Goal: Navigation & Orientation: Find specific page/section

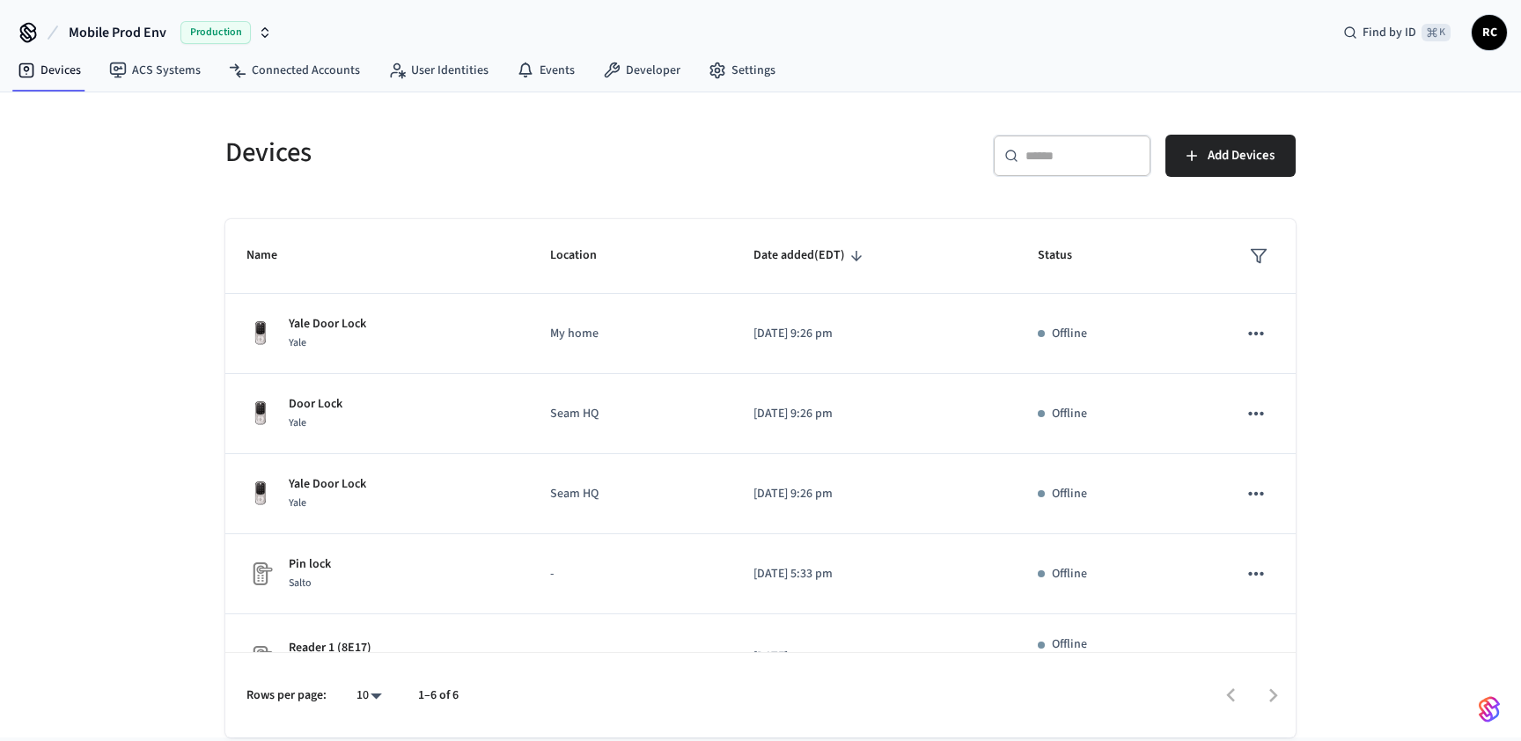
click at [126, 36] on span "Mobile Prod Env" at bounding box center [118, 32] width 98 height 21
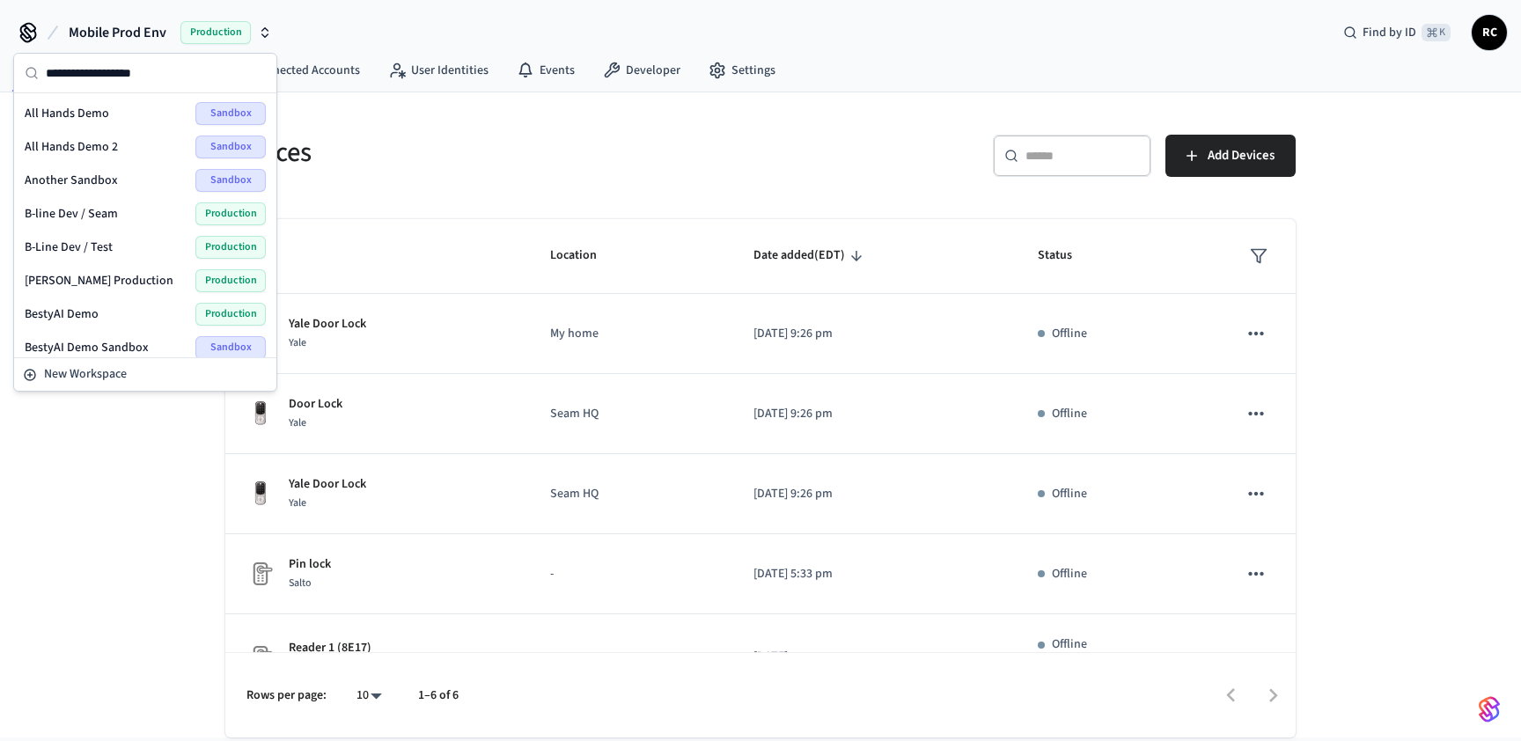
click at [143, 75] on input "text" at bounding box center [156, 73] width 220 height 39
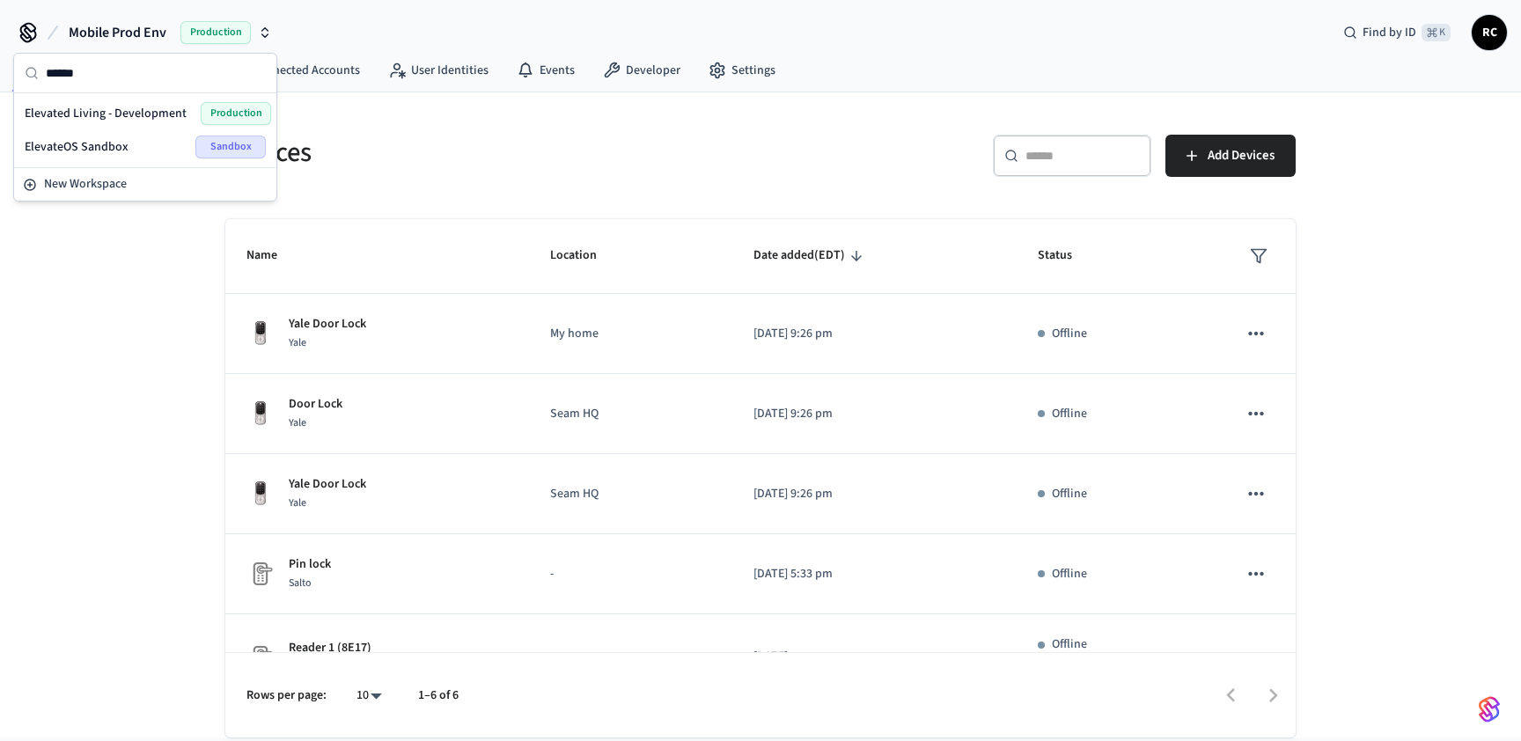
type input "******"
click at [135, 115] on span "Elevated Living - Development" at bounding box center [106, 114] width 162 height 18
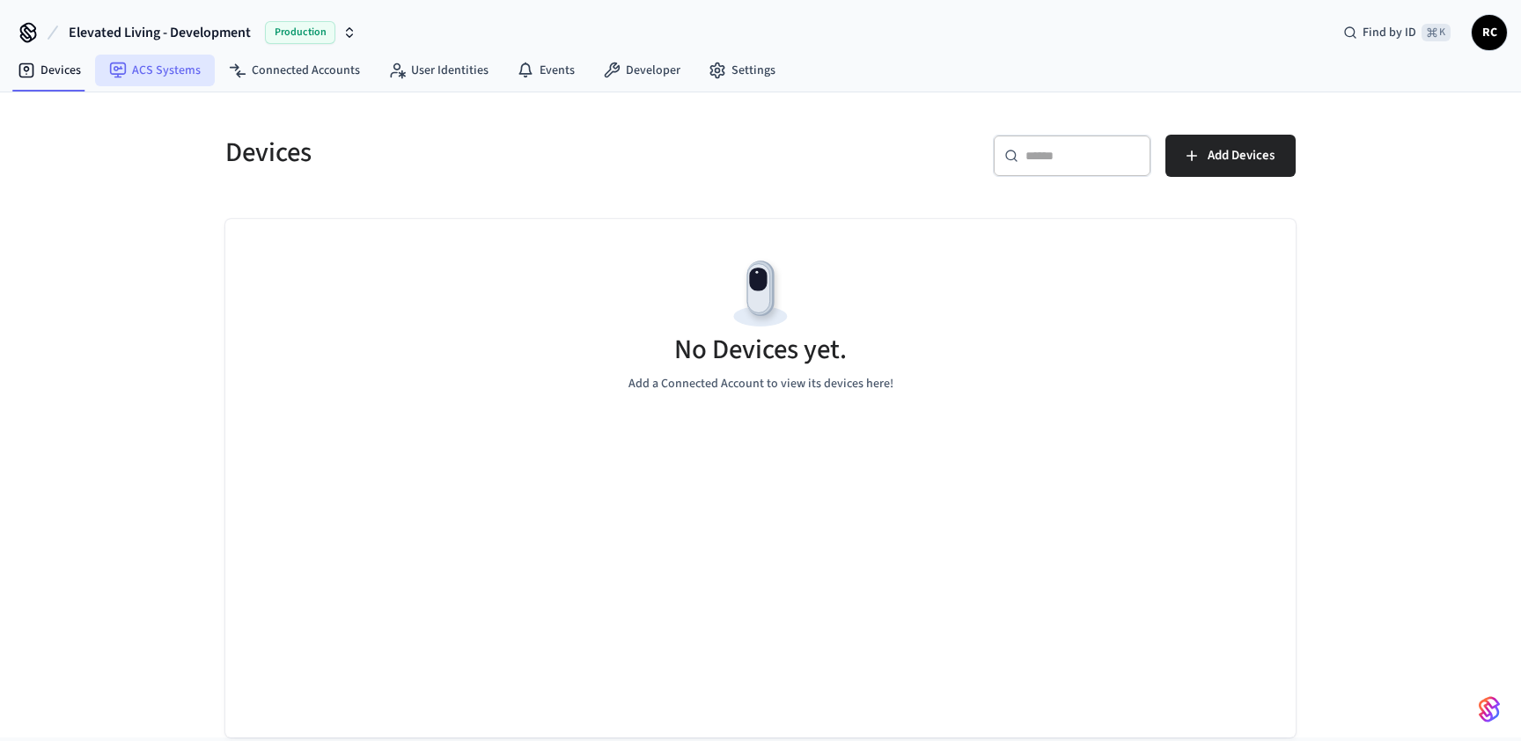
click at [178, 68] on link "ACS Systems" at bounding box center [155, 71] width 120 height 32
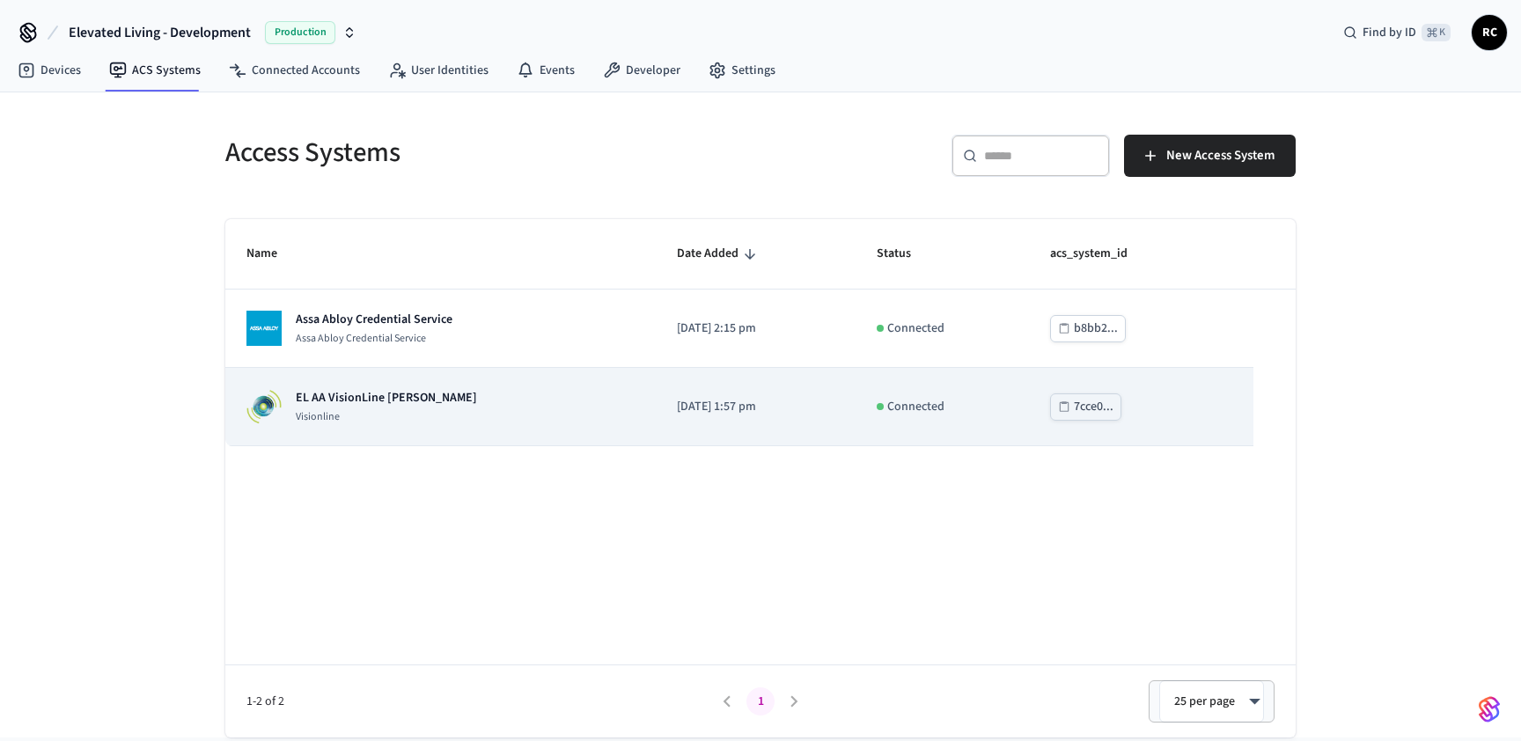
click at [346, 439] on td "EL AA VisionLine [PERSON_NAME]" at bounding box center [440, 407] width 430 height 78
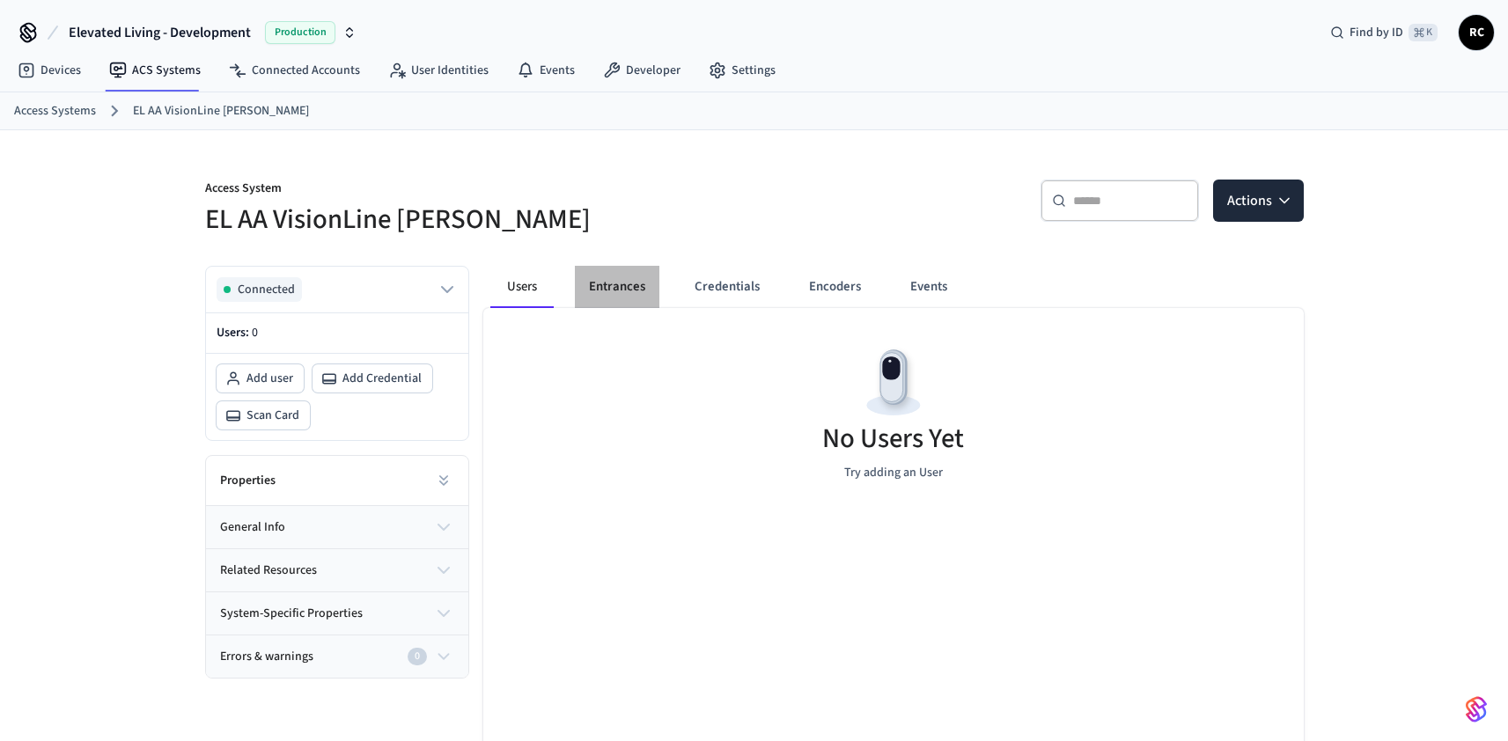
click at [605, 288] on button "Entrances" at bounding box center [617, 287] width 84 height 42
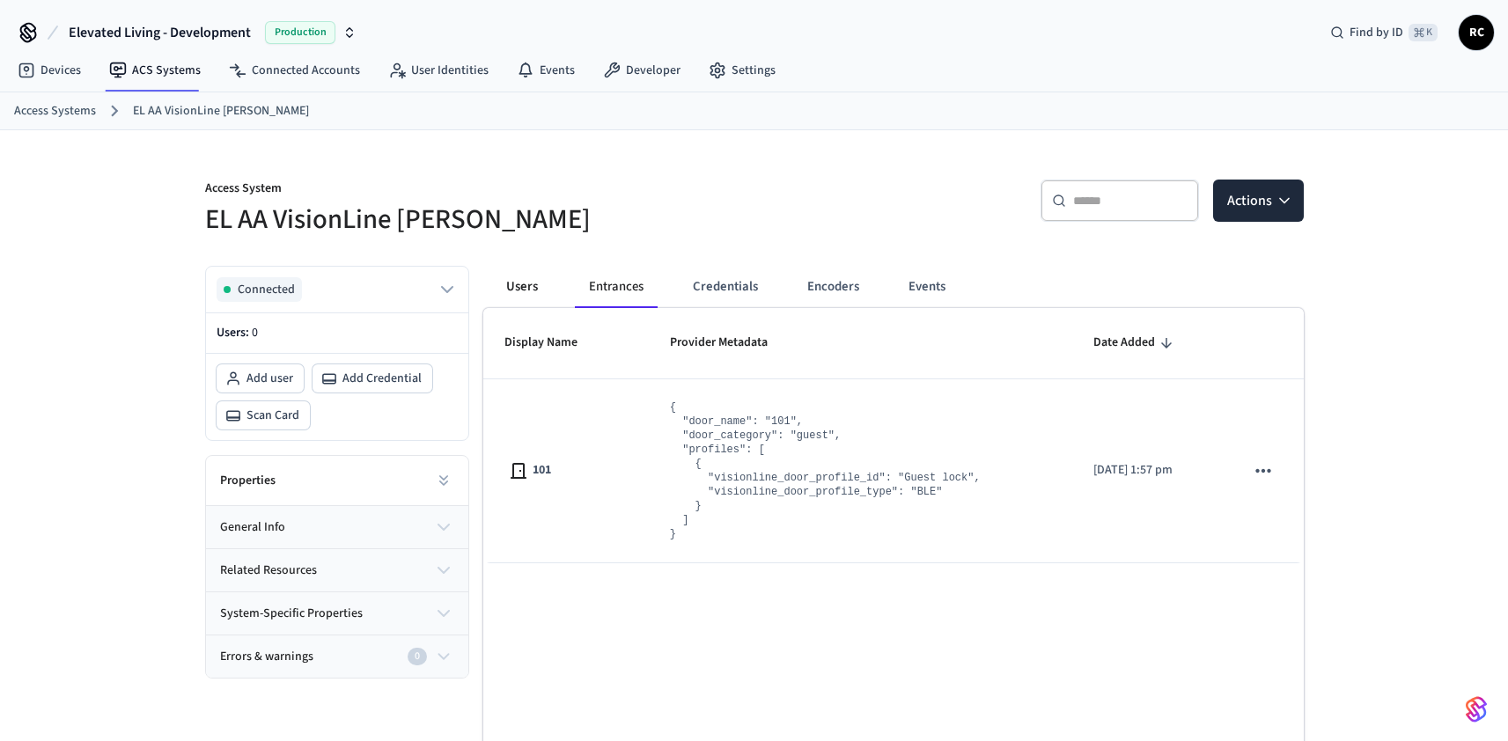
click at [517, 289] on button "Users" at bounding box center [521, 287] width 63 height 42
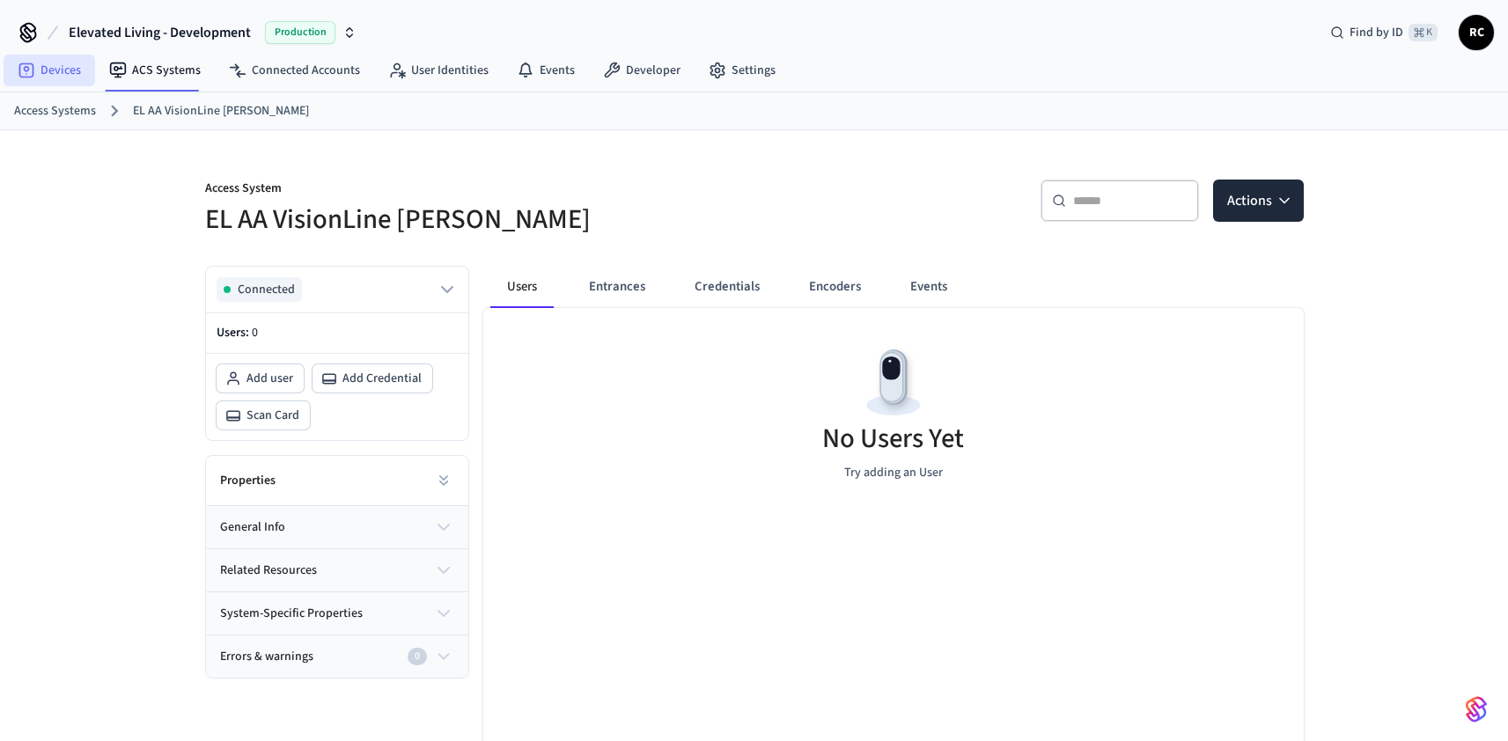
click at [73, 69] on link "Devices" at bounding box center [50, 71] width 92 height 32
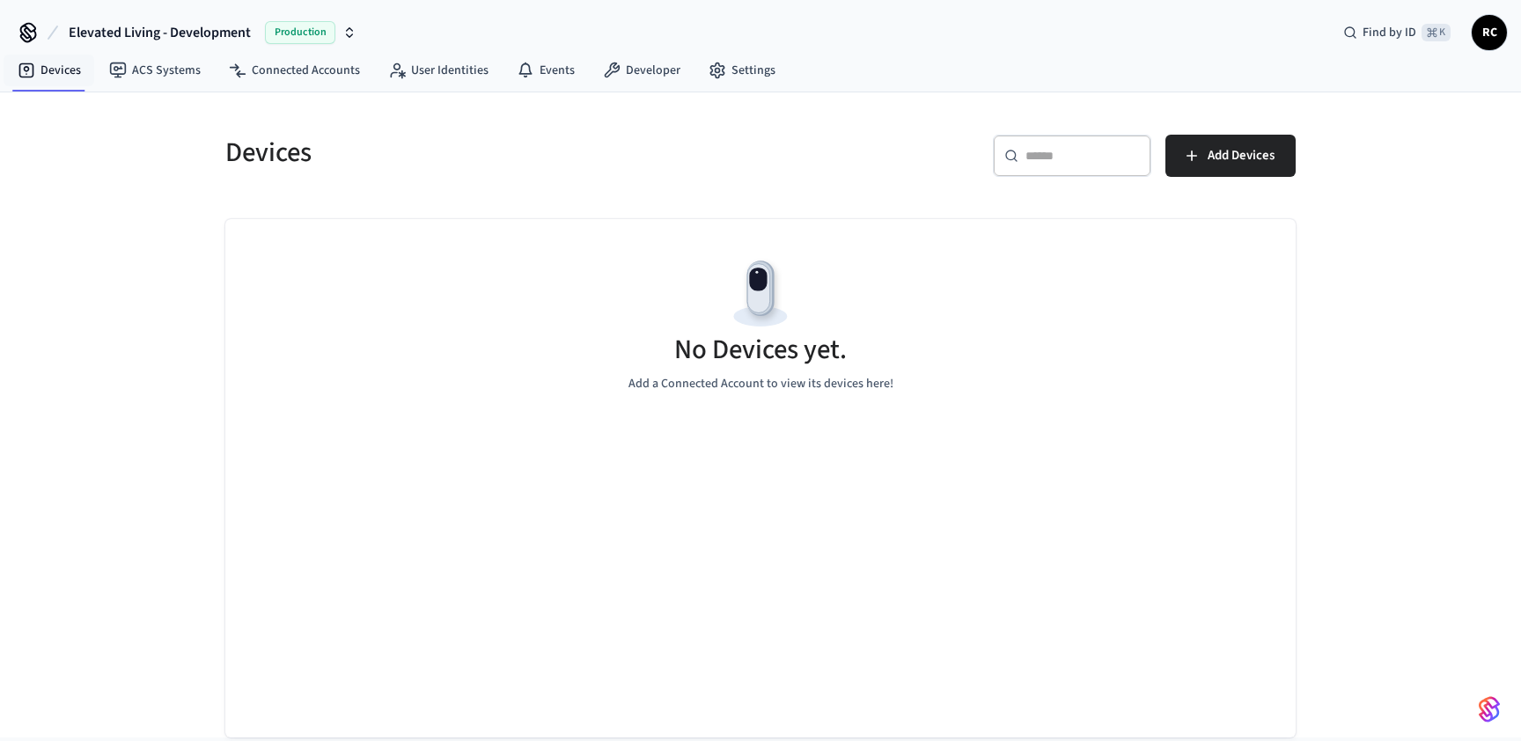
click at [116, 32] on span "Elevated Living - Development" at bounding box center [160, 32] width 182 height 21
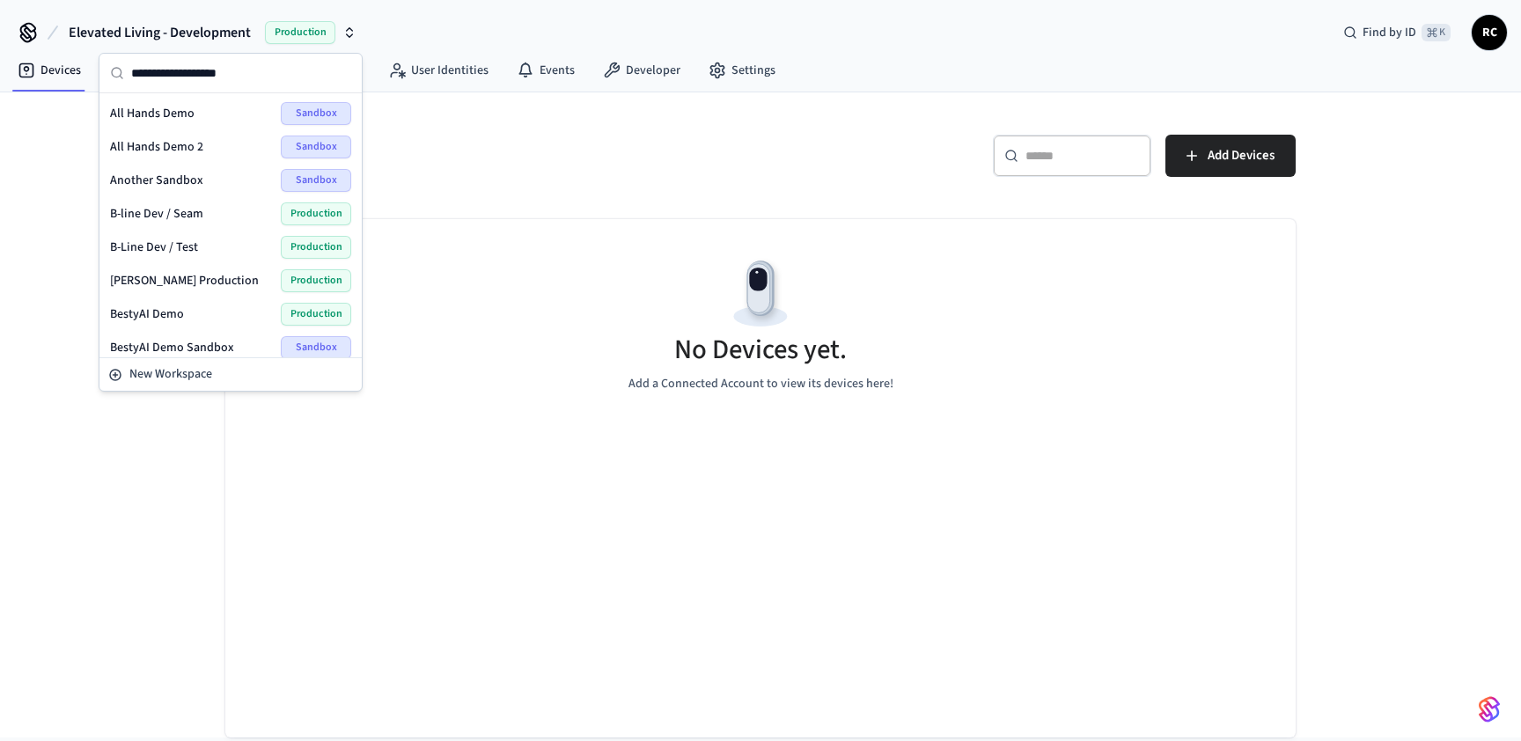
click at [114, 32] on span "Elevated Living - Development" at bounding box center [160, 32] width 182 height 21
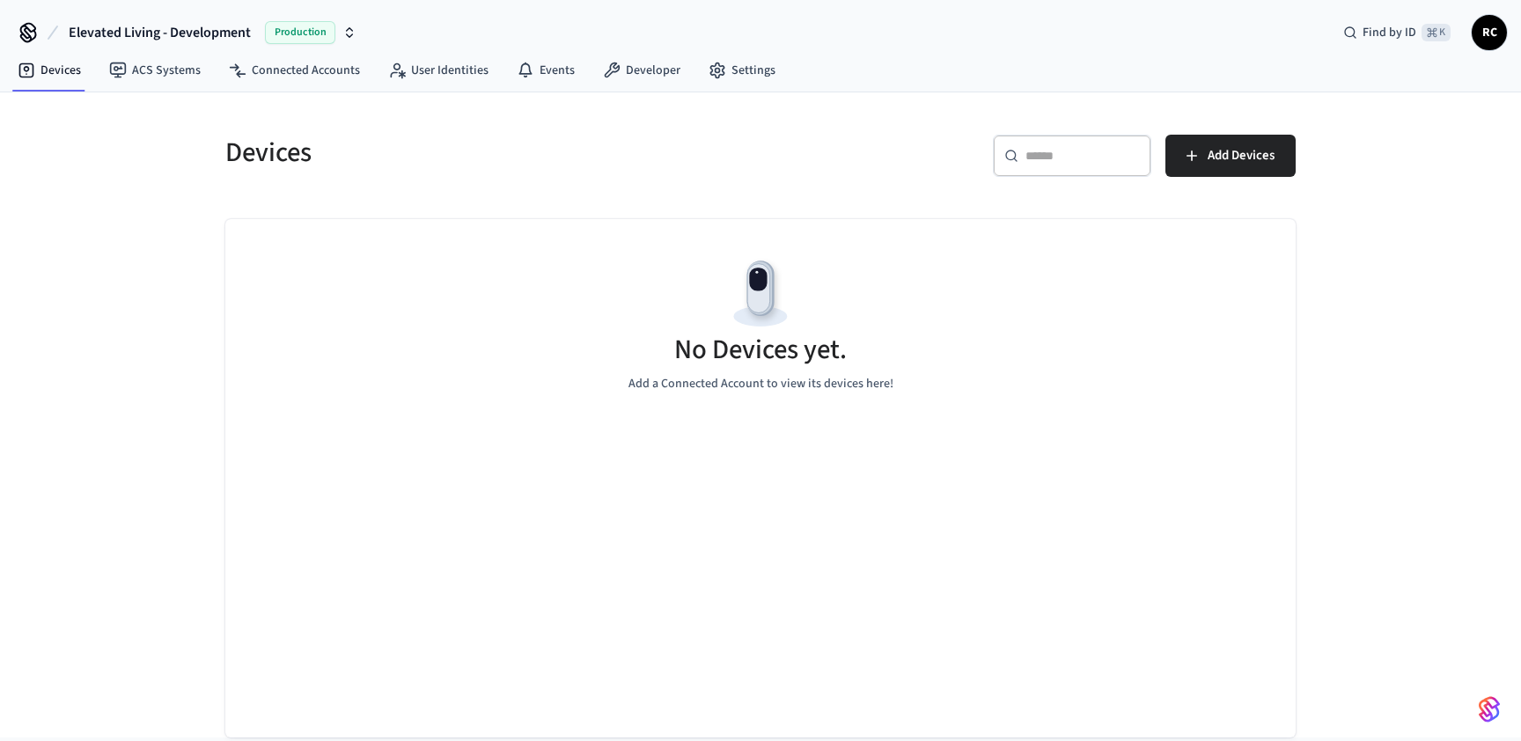
click at [512, 572] on div "No Devices yet. Add a Connected Account to view its devices here!" at bounding box center [760, 478] width 1070 height 518
click at [536, 555] on div "No Devices yet. Add a Connected Account to view its devices here!" at bounding box center [760, 478] width 1070 height 518
click at [224, 23] on span "Elevated Living - Development" at bounding box center [160, 32] width 182 height 21
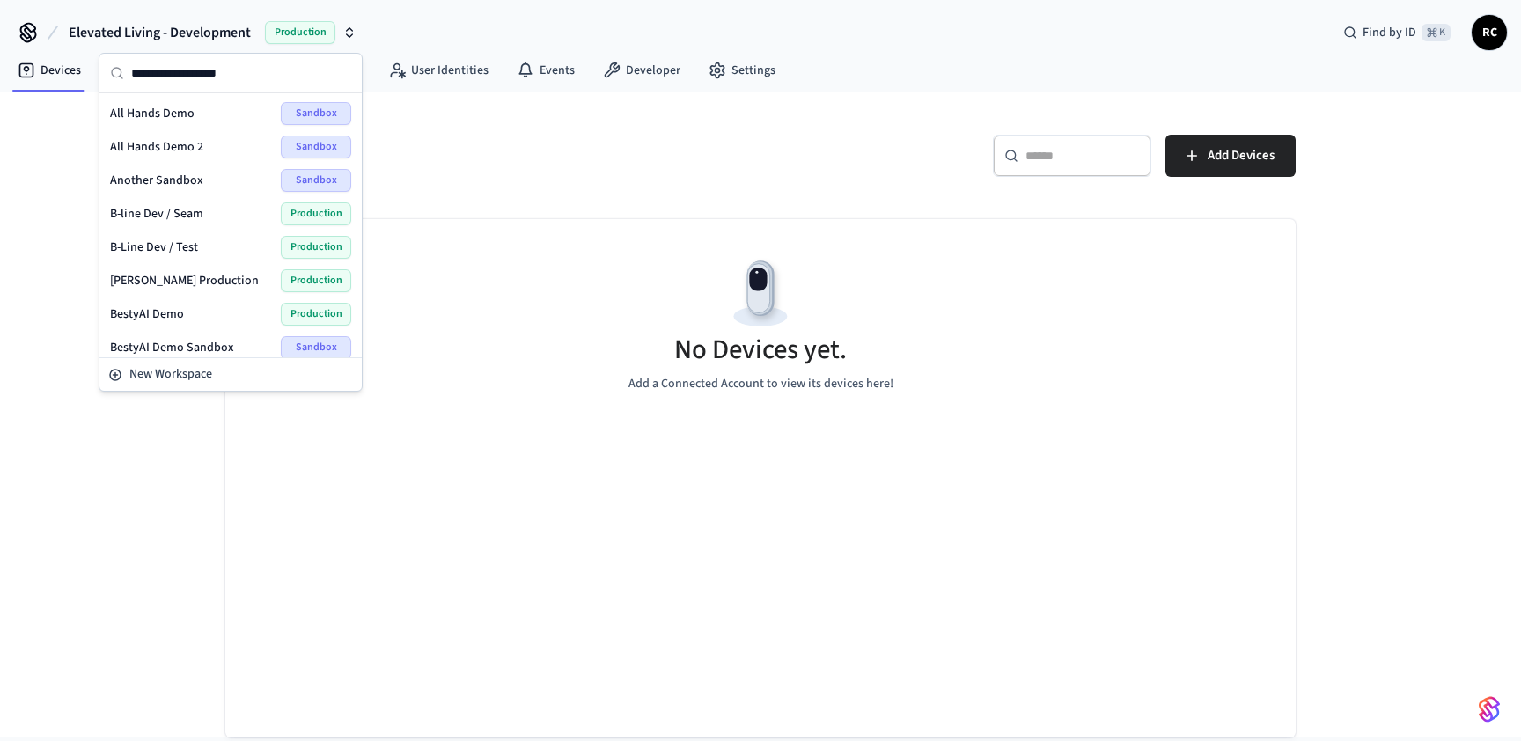
click at [925, 13] on div "Elevated Living - Development Production Find by ID ⌘ K RC" at bounding box center [760, 25] width 1521 height 51
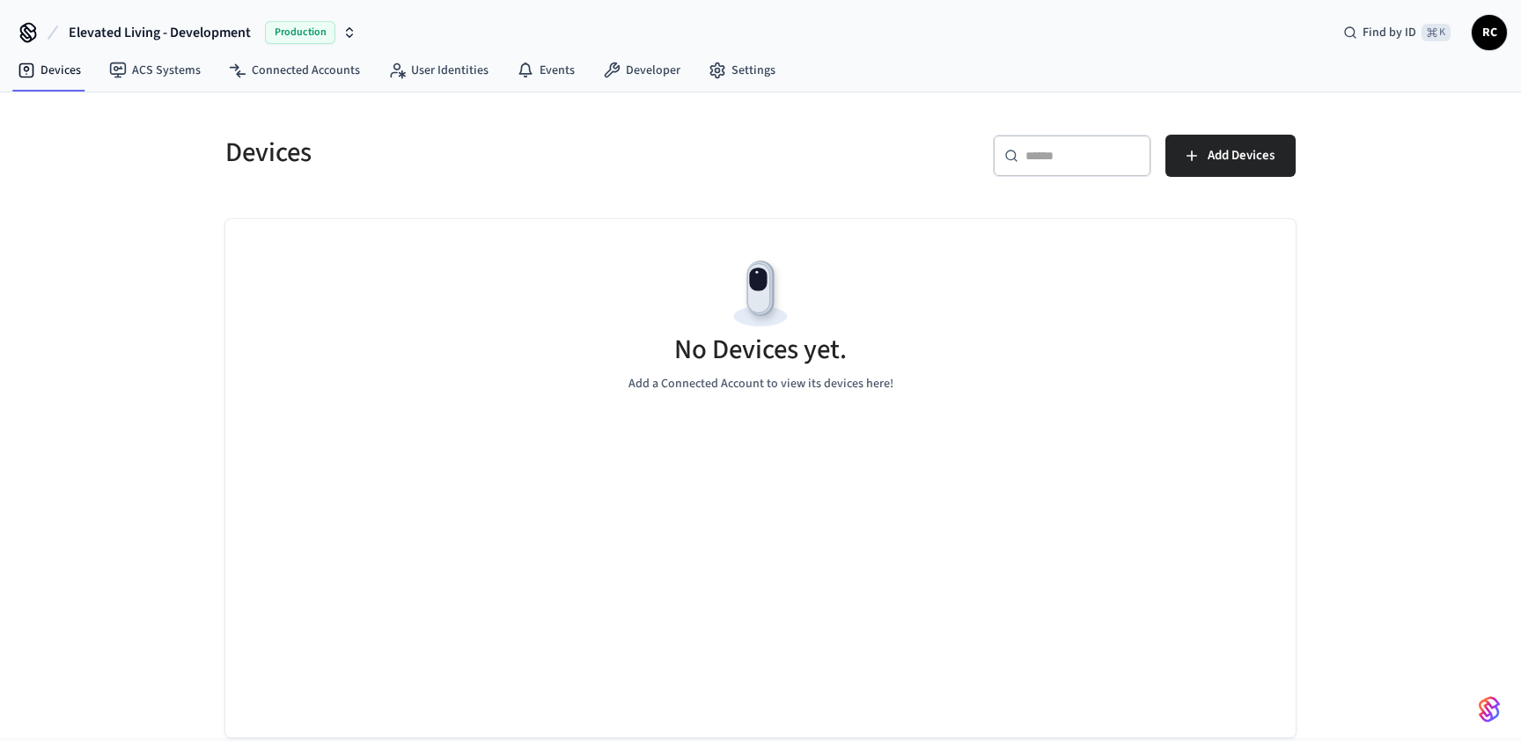
drag, startPoint x: 450, startPoint y: 173, endPoint x: 387, endPoint y: 139, distance: 71.3
click at [450, 173] on div "Devices" at bounding box center [477, 152] width 546 height 77
